Goal: Task Accomplishment & Management: Manage account settings

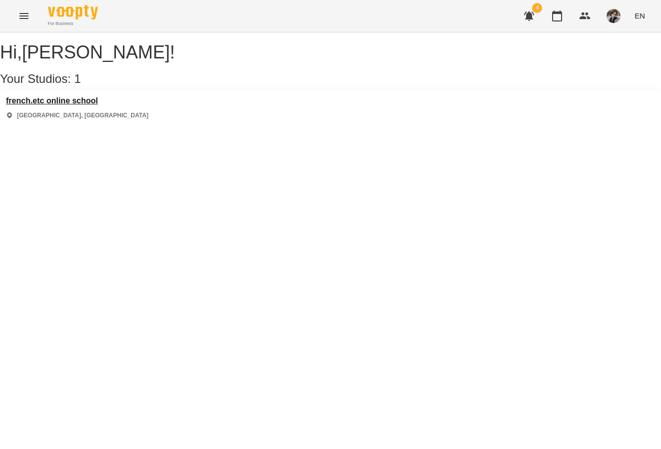
click at [84, 105] on h3 "french.etc online school" at bounding box center [77, 100] width 142 height 9
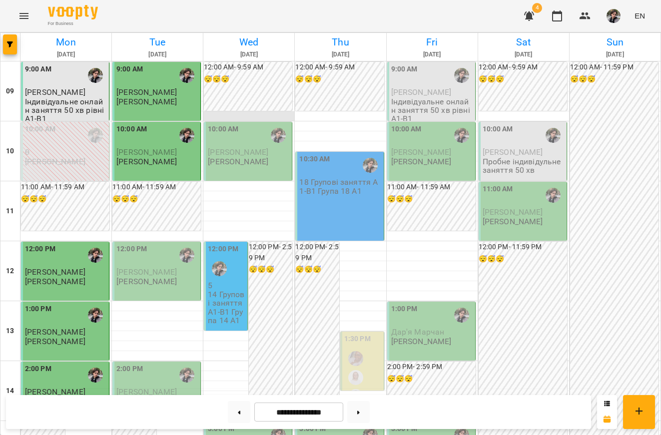
scroll to position [117, 0]
click at [153, 244] on div "12:00 PM" at bounding box center [157, 255] width 82 height 23
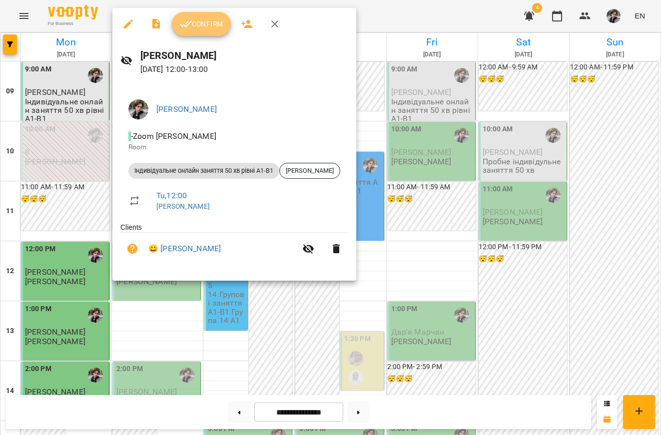
click at [212, 23] on span "Confirm" at bounding box center [201, 24] width 43 height 12
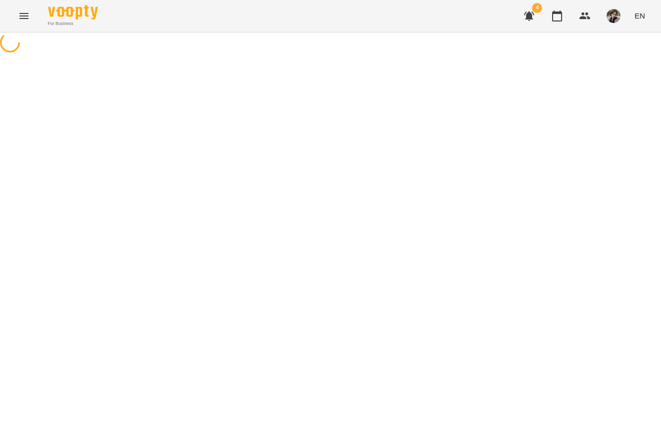
click at [520, 17] on button "button" at bounding box center [529, 16] width 24 height 24
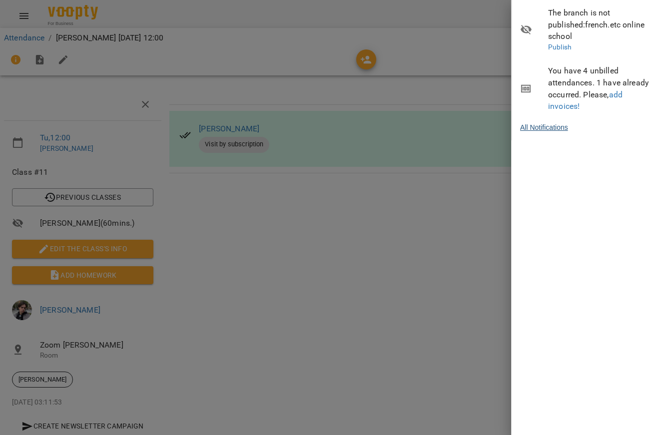
click at [557, 122] on link "All Notifications" at bounding box center [544, 127] width 48 height 10
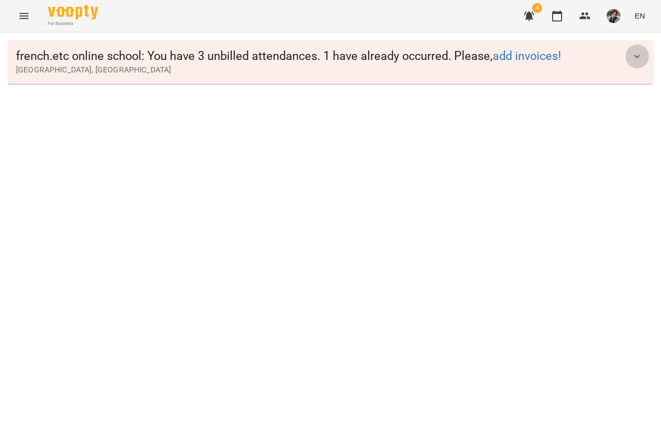
click at [635, 55] on icon "button" at bounding box center [637, 55] width 6 height 3
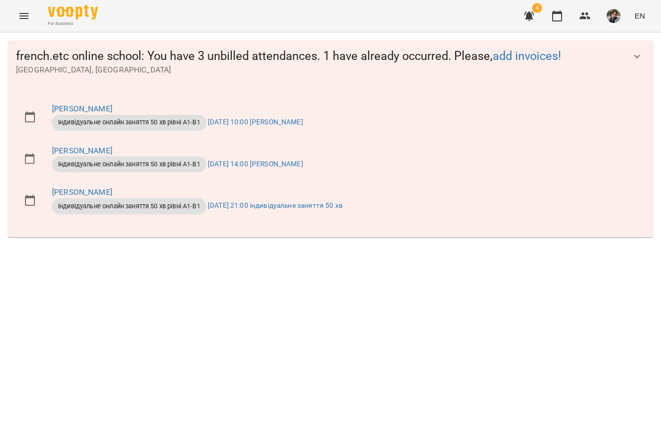
click at [531, 10] on icon "button" at bounding box center [529, 16] width 12 height 12
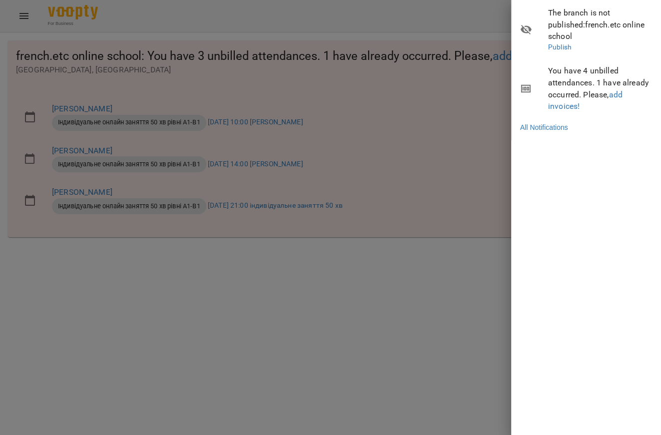
click at [478, 33] on div at bounding box center [330, 217] width 661 height 435
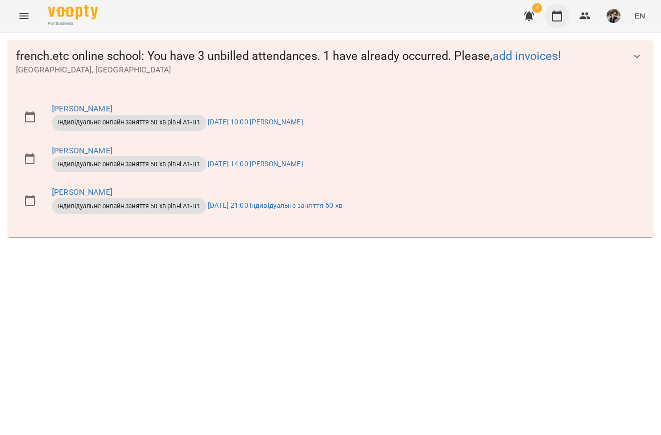
click at [555, 17] on icon "button" at bounding box center [557, 16] width 12 height 12
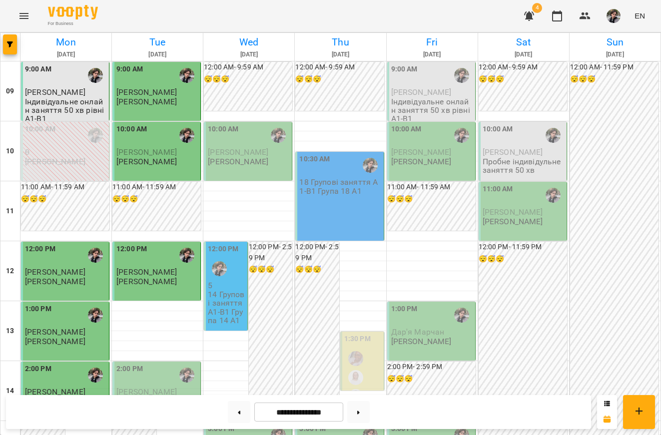
scroll to position [510, 0]
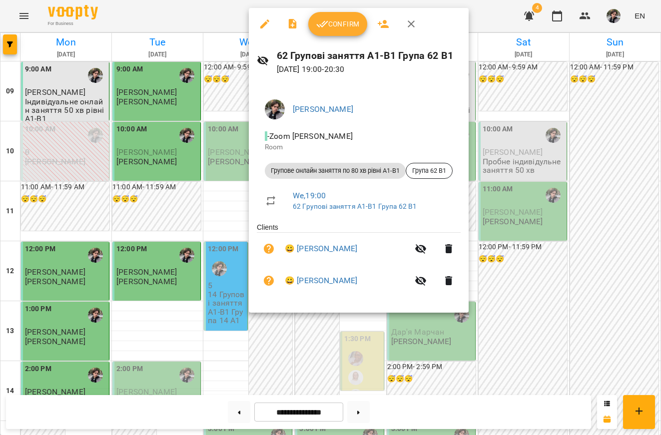
click at [214, 173] on div at bounding box center [330, 217] width 661 height 435
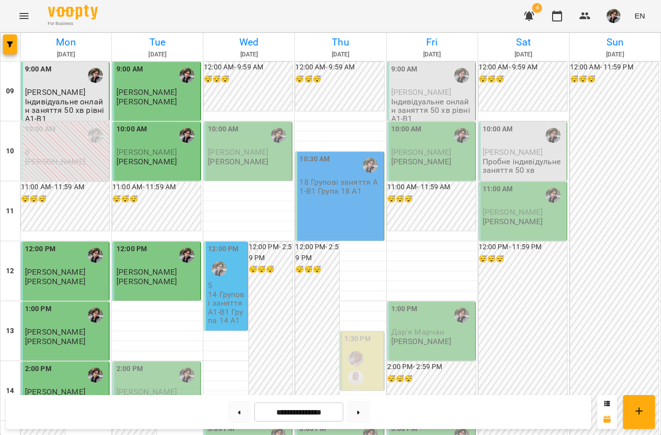
scroll to position [5, 0]
click at [232, 281] on p "5" at bounding box center [226, 285] width 37 height 8
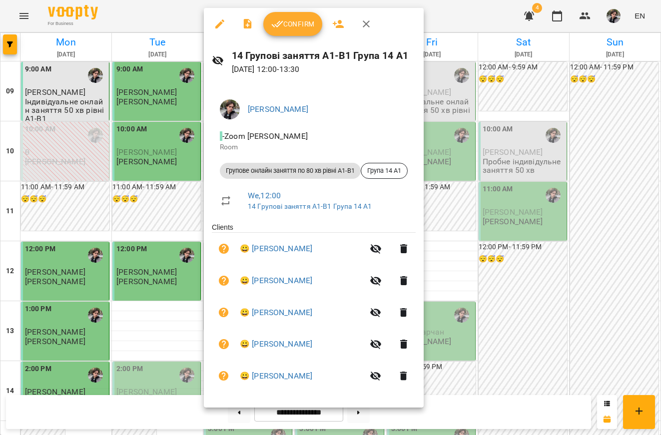
click at [550, 298] on div at bounding box center [330, 217] width 661 height 435
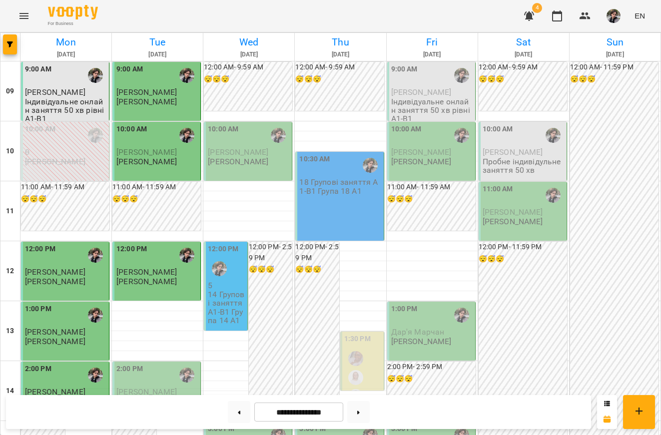
scroll to position [474, 0]
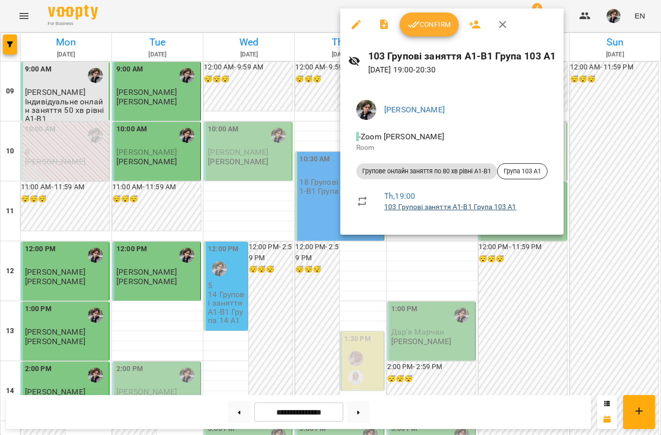
click at [472, 207] on link "103 Групові заняття А1-В1 Група 103 А1" at bounding box center [450, 207] width 132 height 8
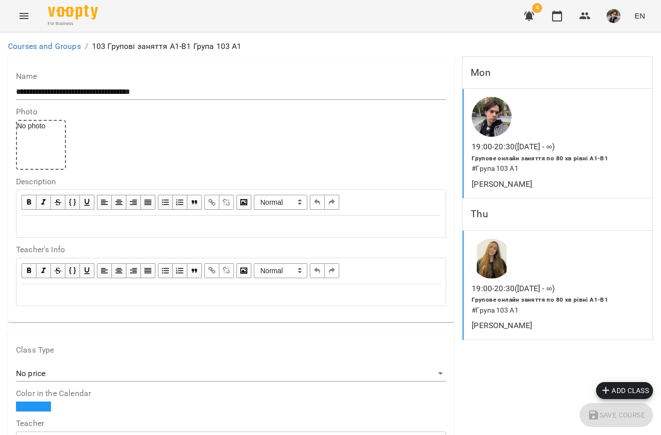
scroll to position [693, 0]
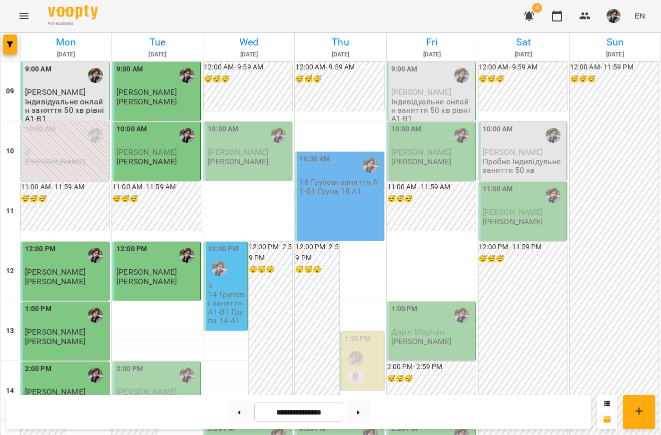
click at [353, 196] on div "10:30 AM 18 Групові заняття А1-В1 Група 18 А1" at bounding box center [339, 196] width 88 height 89
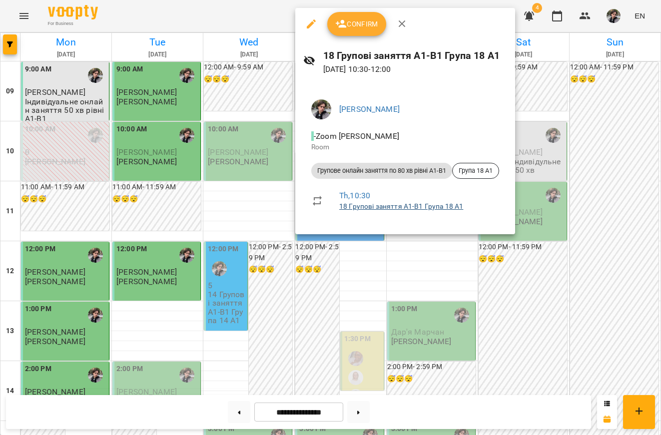
click at [365, 206] on link "18 Групові заняття А1-В1 Група 18 А1" at bounding box center [401, 206] width 124 height 8
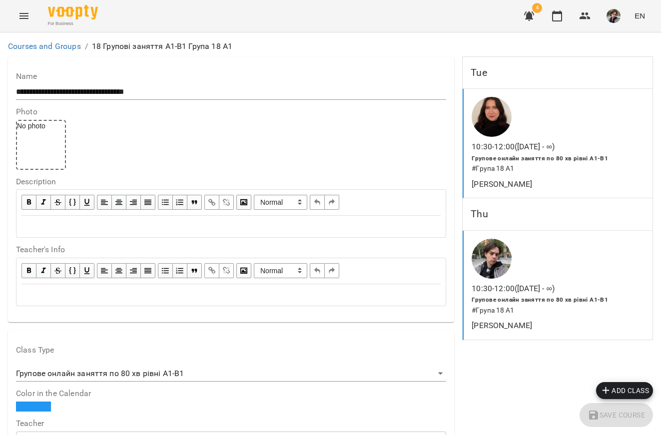
scroll to position [329, 0]
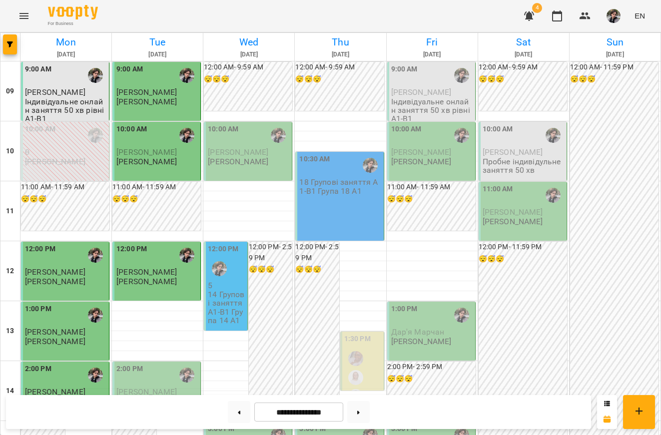
scroll to position [460, 0]
